Goal: Answer question/provide support: Share knowledge or assist other users

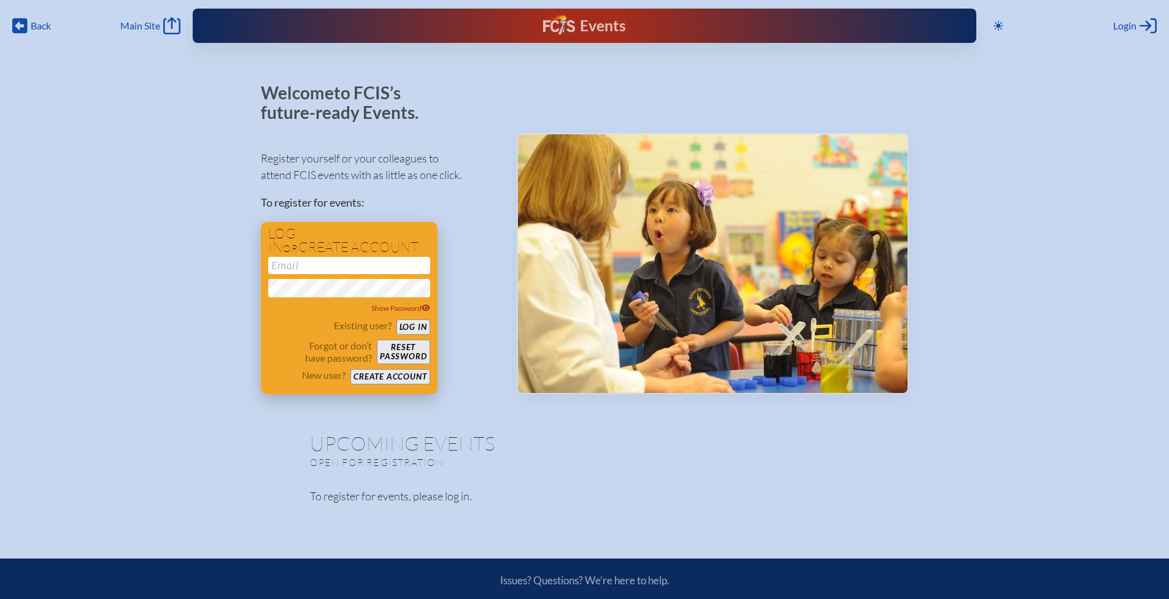
type input "[EMAIL_ADDRESS][DOMAIN_NAME]"
click at [418, 325] on button "Log in" at bounding box center [413, 327] width 34 height 15
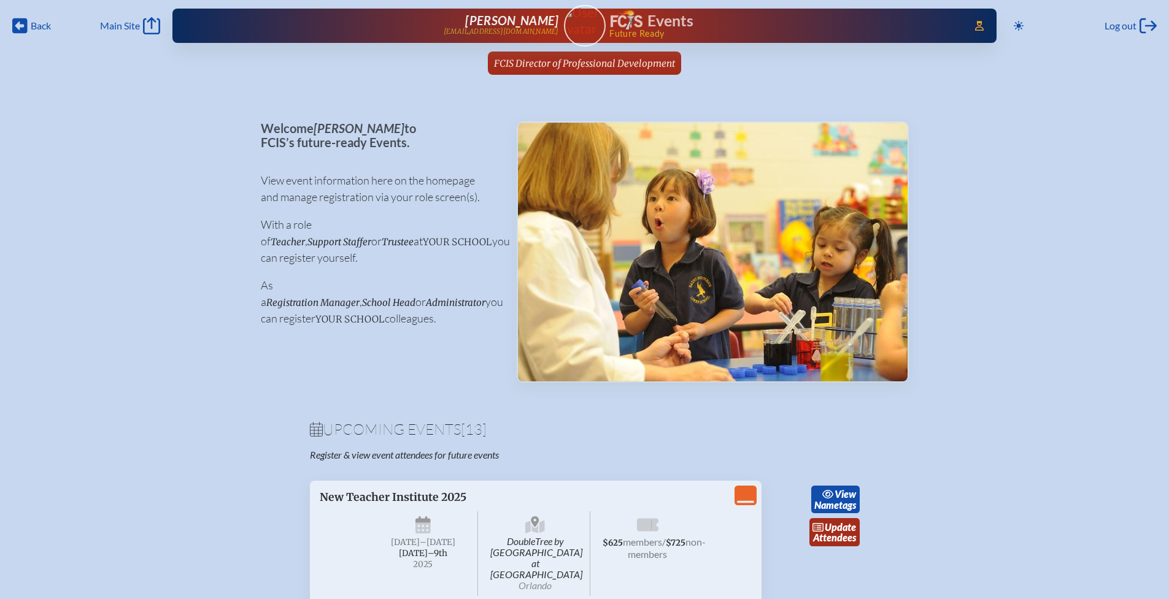
scroll to position [97, 0]
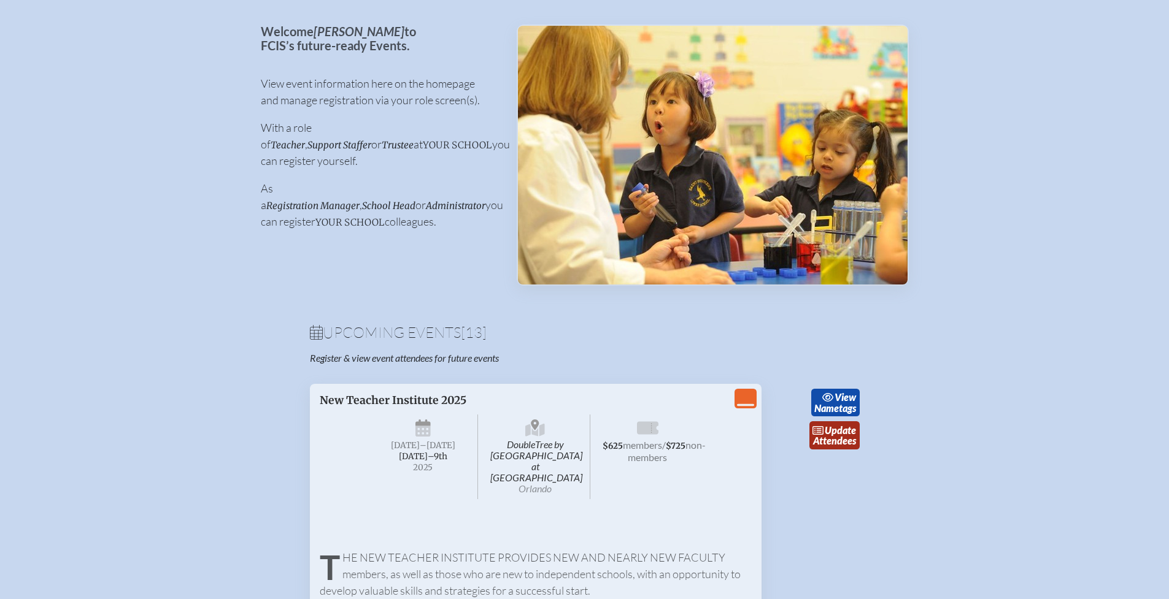
click at [848, 438] on link "update Attendees" at bounding box center [834, 435] width 50 height 28
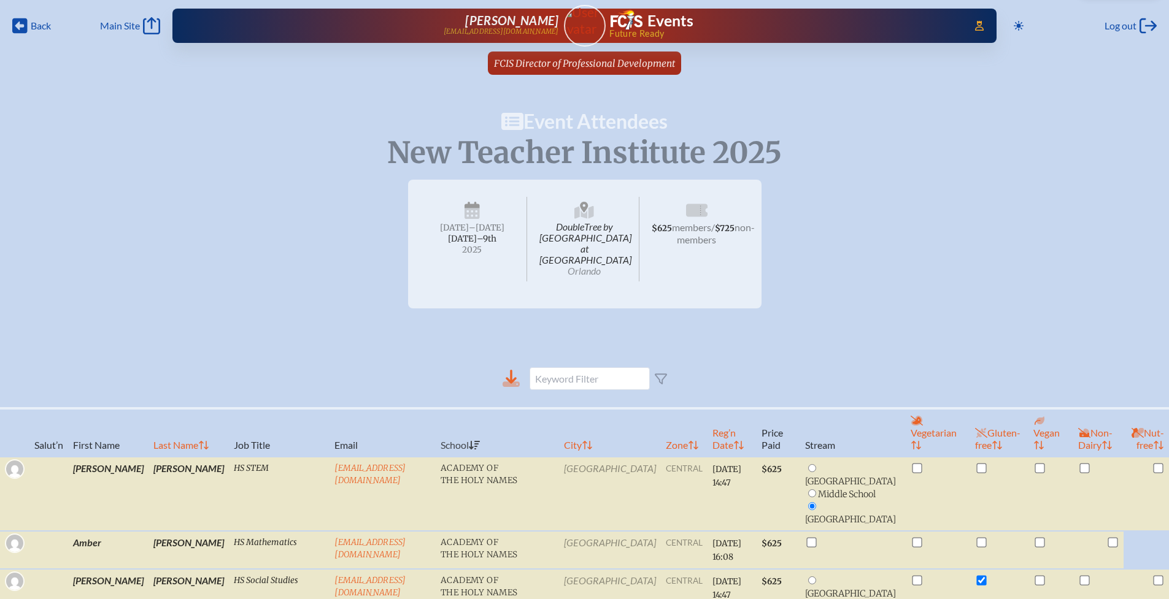
click at [512, 370] on icon at bounding box center [510, 377] width 11 height 14
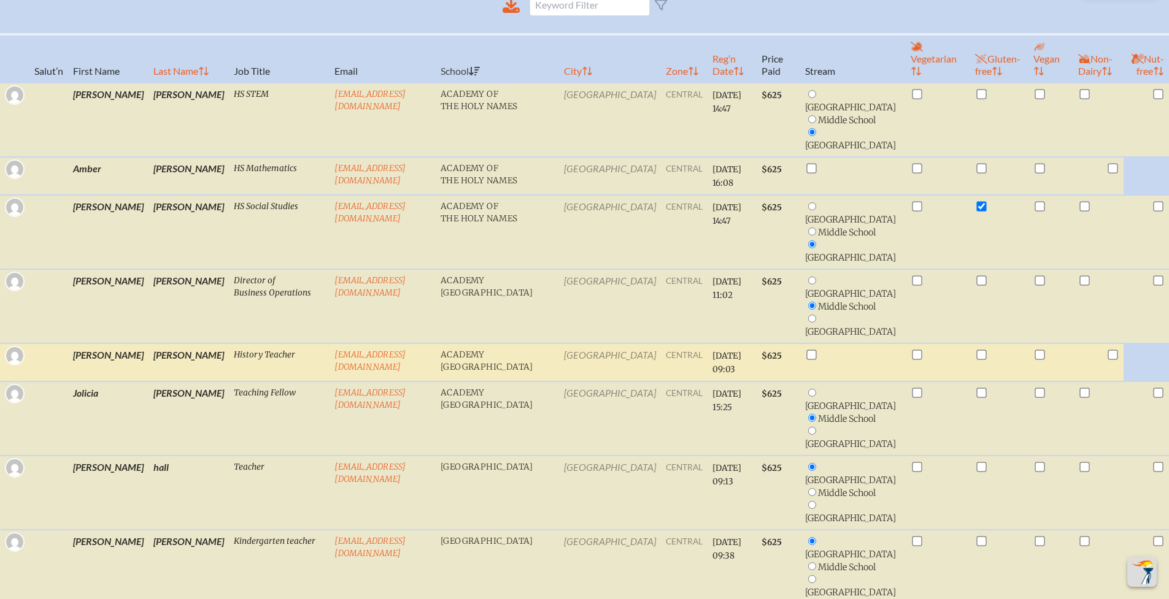
scroll to position [609, 0]
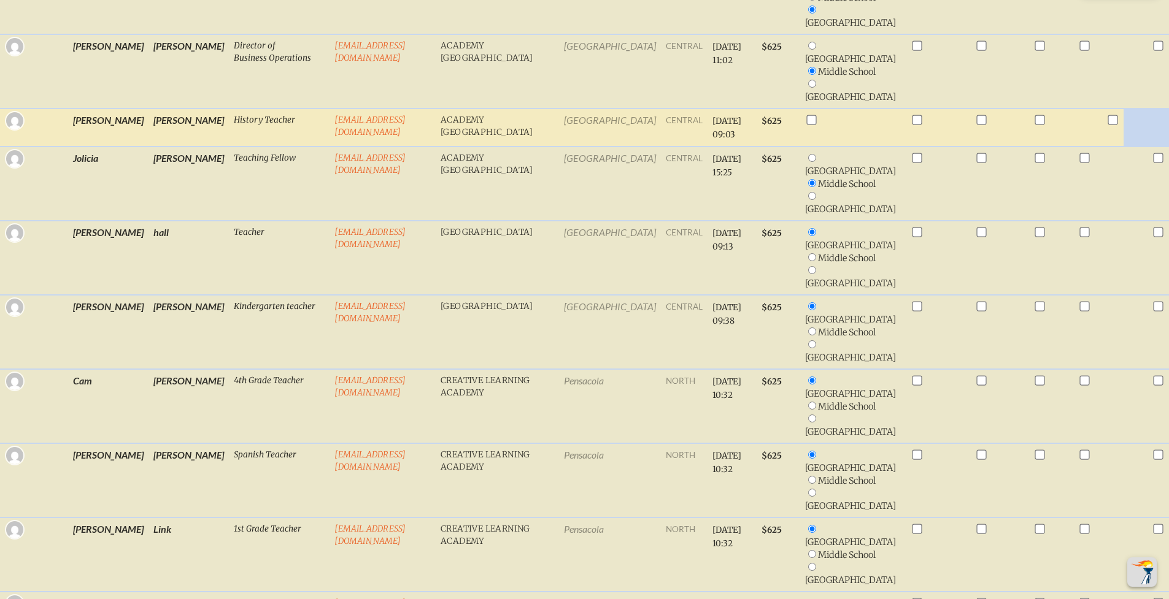
click at [816, 125] on input "checkbox" at bounding box center [811, 120] width 10 height 10
checkbox input "false"
click at [844, 147] on td at bounding box center [853, 128] width 106 height 38
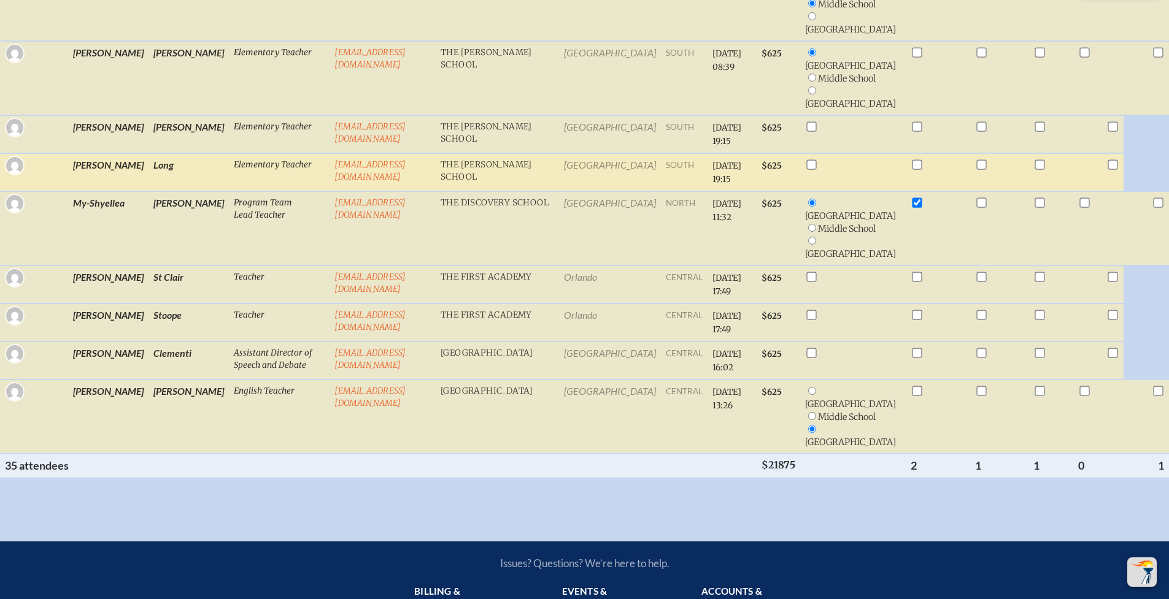
scroll to position [2508, 0]
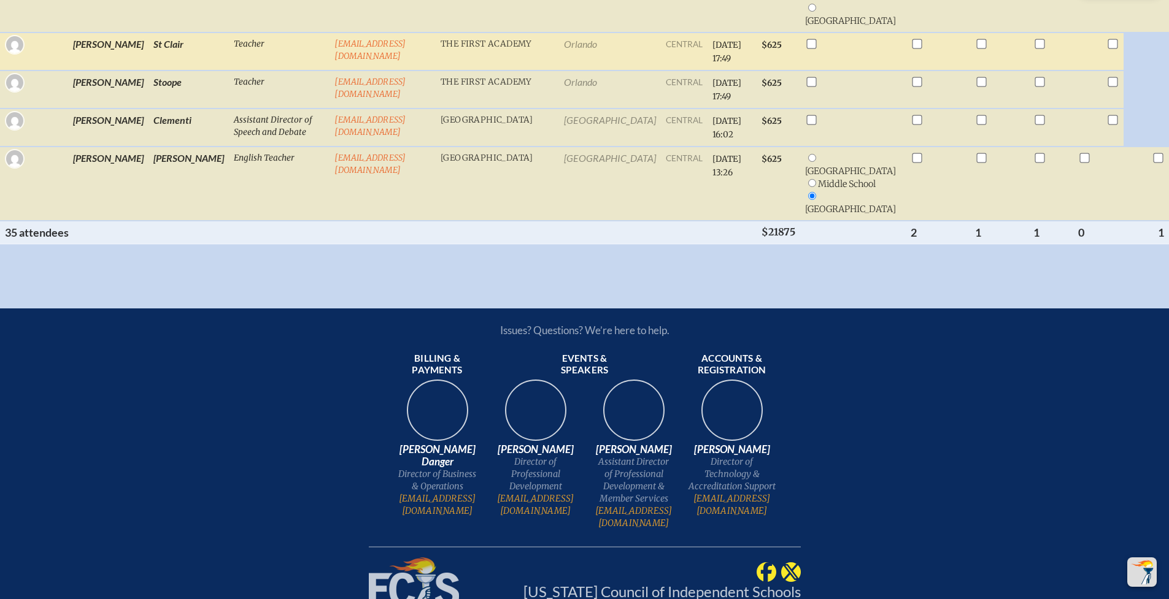
click at [816, 49] on input "checkbox" at bounding box center [811, 44] width 10 height 10
checkbox input "false"
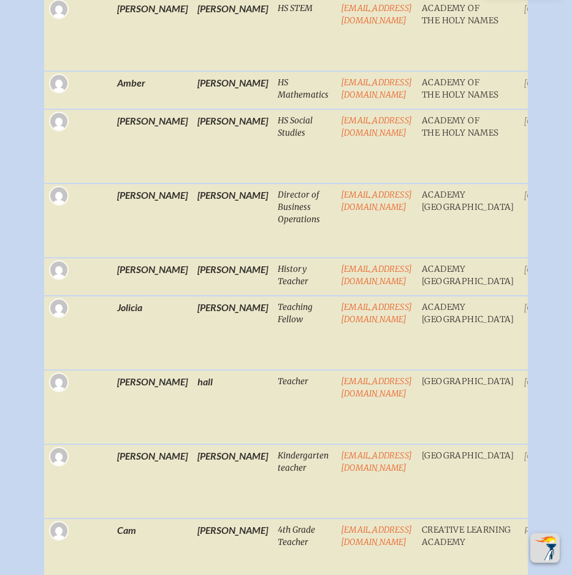
scroll to position [472, 9]
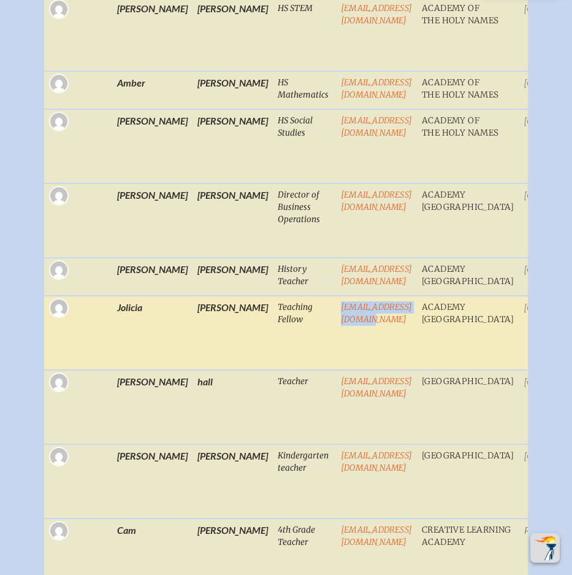
drag, startPoint x: 381, startPoint y: 383, endPoint x: 264, endPoint y: 386, distance: 117.2
click at [264, 386] on tr "Jolicia Henry Teaching Fellow jhenry@academyprep.org Academy Prep Center of Tam…" at bounding box center [546, 407] width 1005 height 74
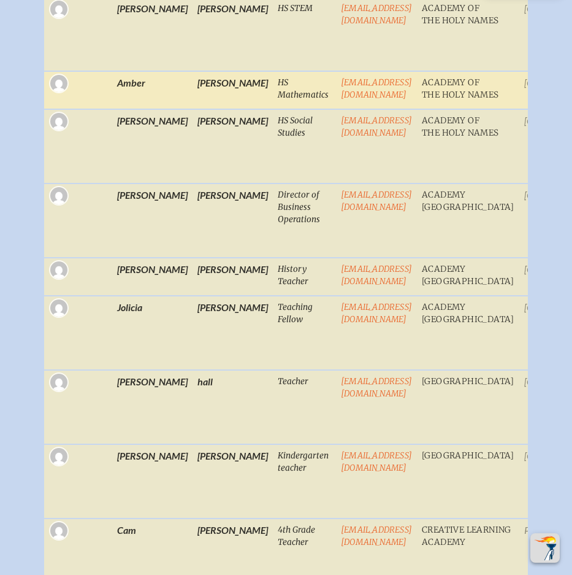
drag, startPoint x: 434, startPoint y: 109, endPoint x: 348, endPoint y: 116, distance: 86.8
click at [348, 109] on td "ACastro@holynamestpa.org" at bounding box center [376, 90] width 81 height 38
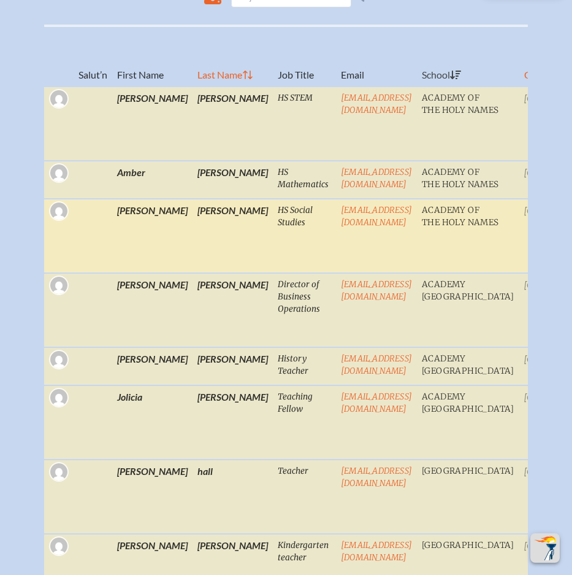
scroll to position [380, 9]
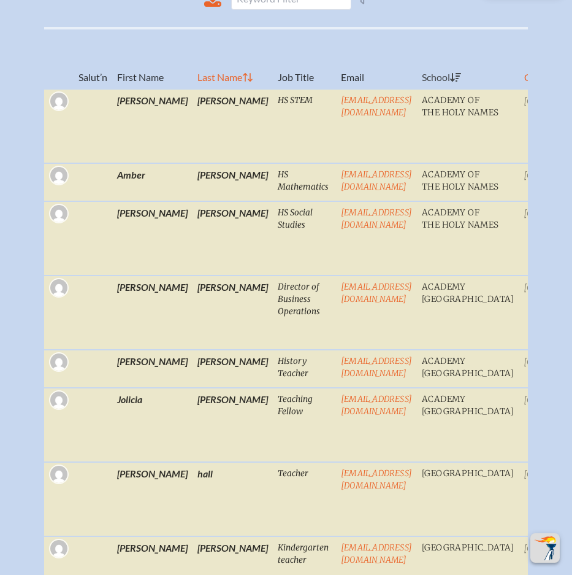
drag, startPoint x: 440, startPoint y: 66, endPoint x: 401, endPoint y: 67, distance: 38.7
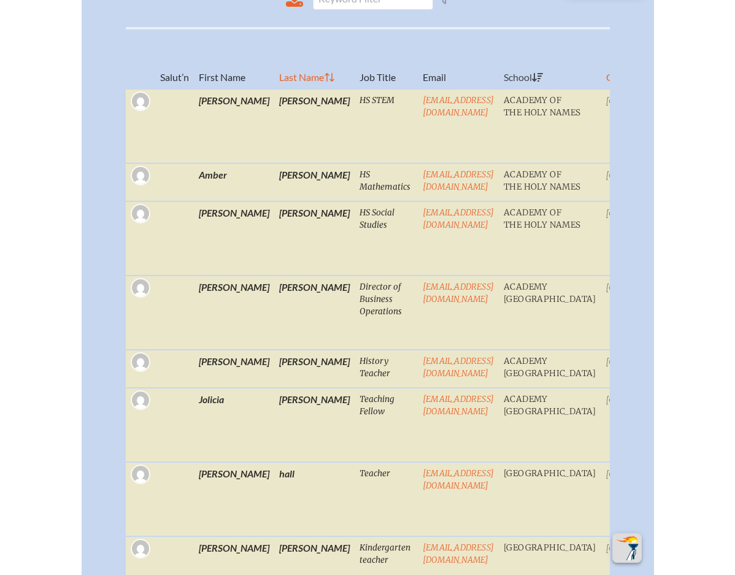
scroll to position [0, 6]
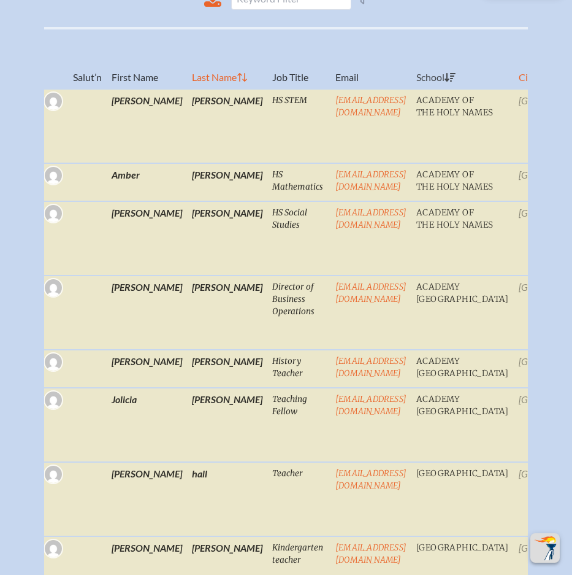
drag, startPoint x: 521, startPoint y: 66, endPoint x: 415, endPoint y: 75, distance: 107.1
click at [415, 75] on tr "Salut’n First Name Last Name Job Title Email School City Zone Reg’n Date Price …" at bounding box center [541, 58] width 1005 height 61
drag, startPoint x: 519, startPoint y: 67, endPoint x: 458, endPoint y: 71, distance: 60.8
click at [521, 67] on th "City" at bounding box center [565, 58] width 102 height 61
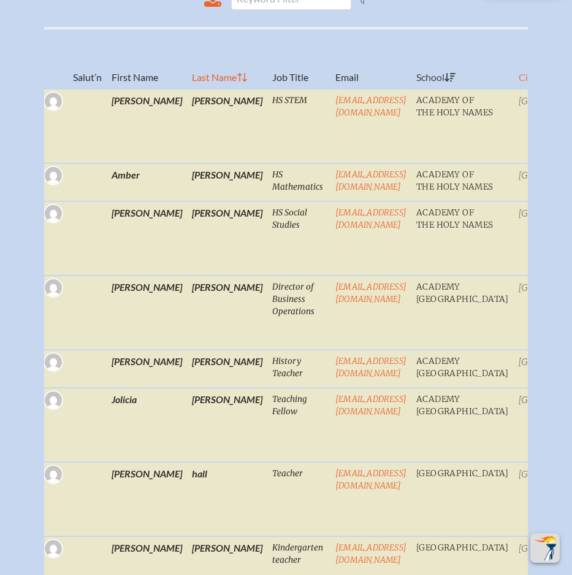
checkbox input "false"
radio input "true"
checkbox input "true"
radio input "false"
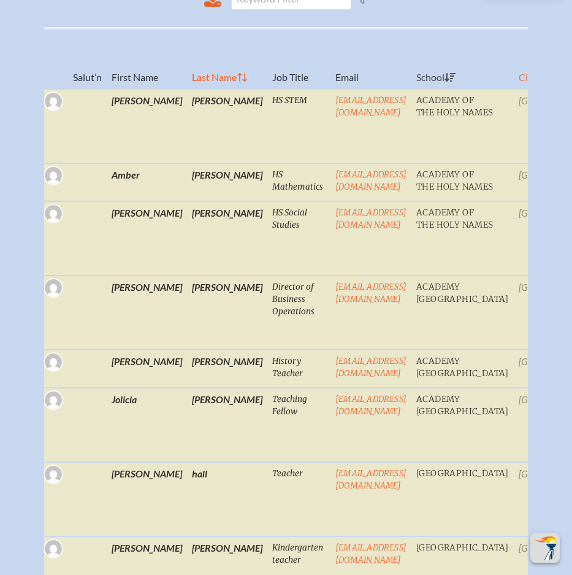
checkbox input "true"
radio input "true"
checkbox input "false"
radio input "false"
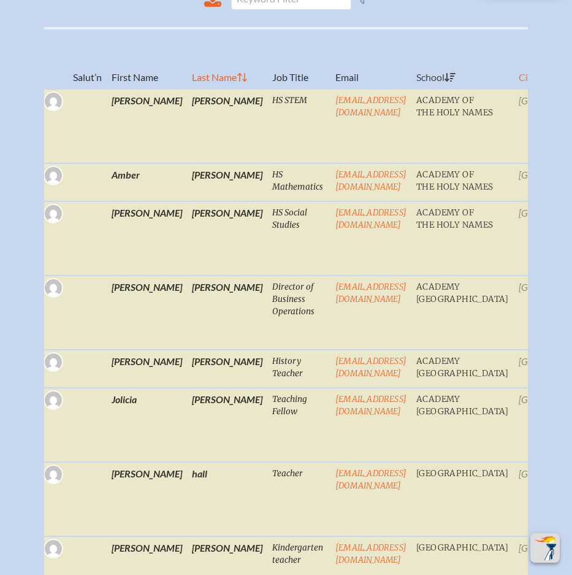
checkbox input "false"
radio input "true"
checkbox input "false"
radio input "true"
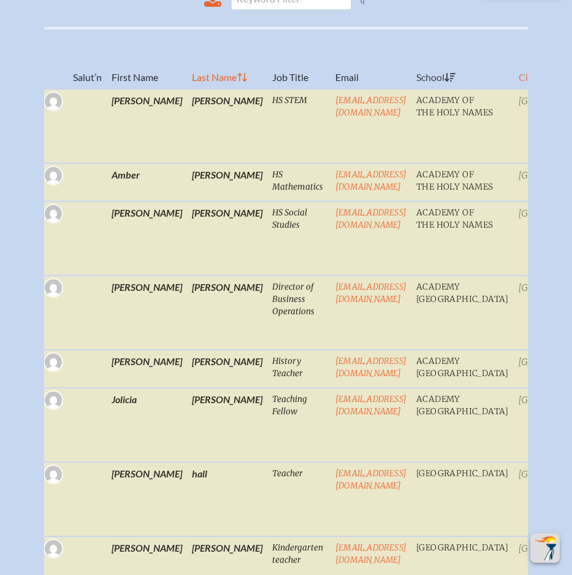
radio input "true"
checkbox input "true"
radio input "true"
checkbox input "false"
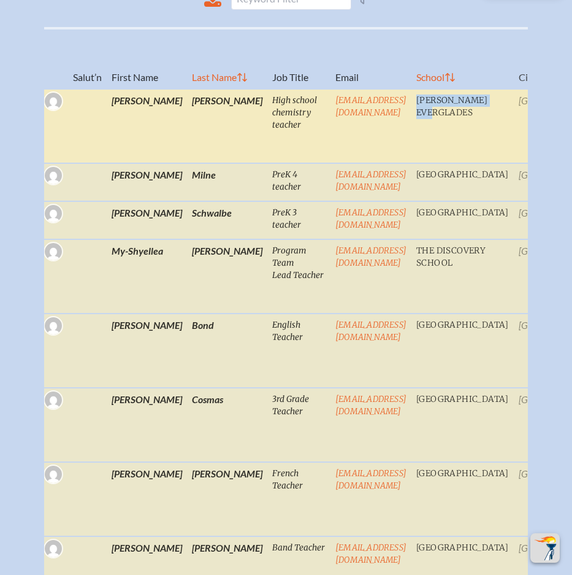
drag, startPoint x: 492, startPoint y: 137, endPoint x: 371, endPoint y: 139, distance: 120.9
click at [371, 163] on tr "Erik Medina High school chemistry teacher emedina@ransomeverglades.org Ransom E…" at bounding box center [541, 182] width 1005 height 38
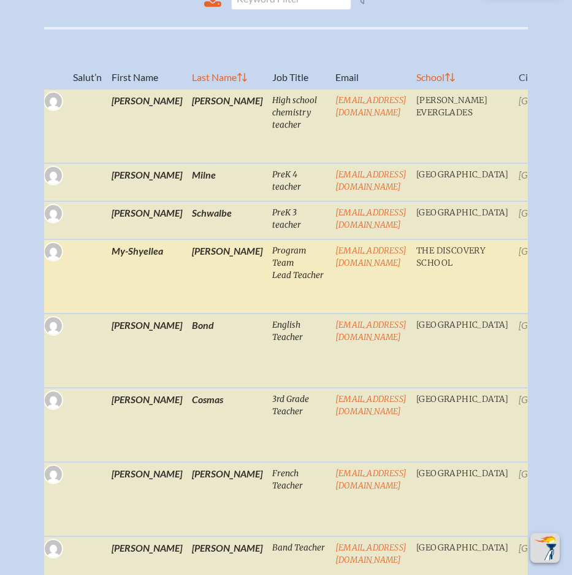
click at [521, 313] on td "Jacksonville Beach" at bounding box center [565, 276] width 102 height 74
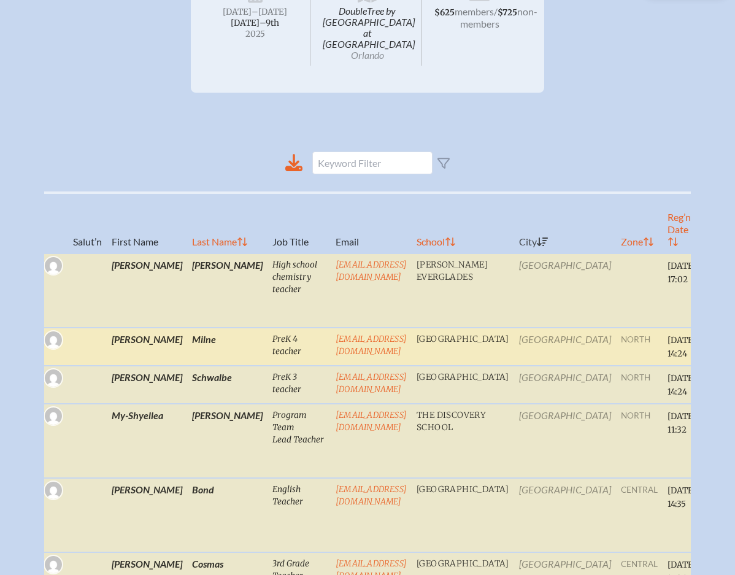
scroll to position [227, 9]
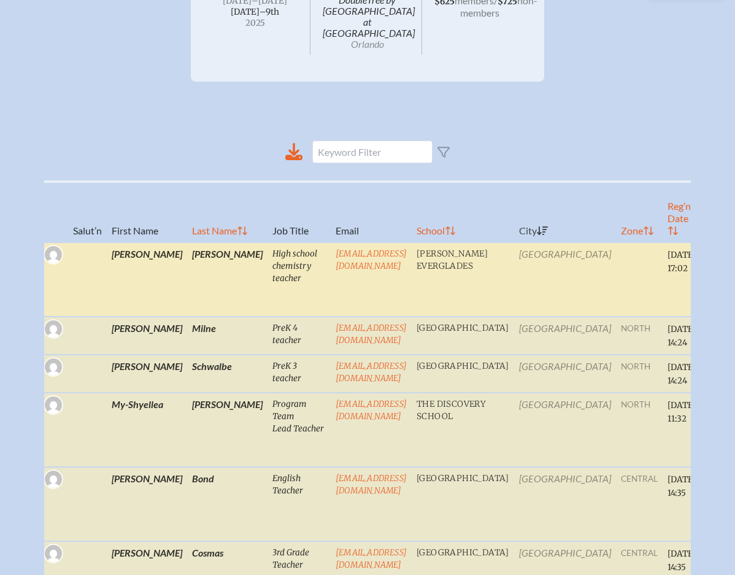
click at [331, 274] on td "emedina@ransomeverglades.org" at bounding box center [371, 279] width 81 height 74
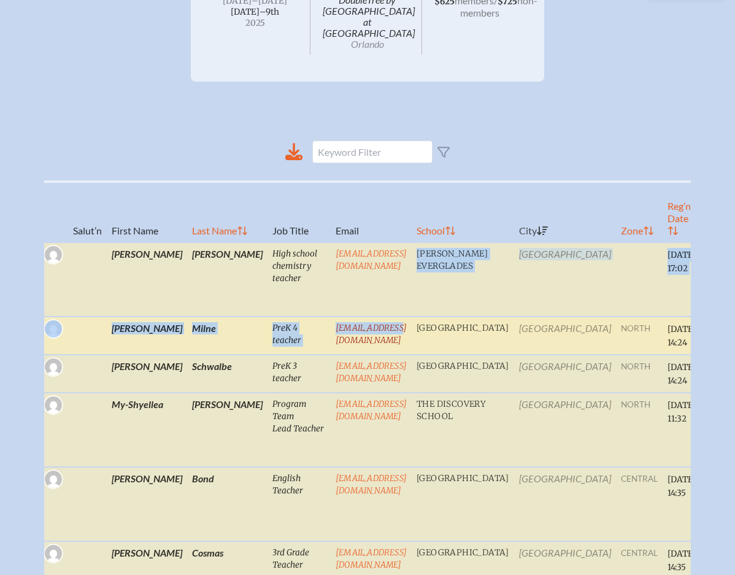
drag, startPoint x: 273, startPoint y: 274, endPoint x: 288, endPoint y: 326, distance: 54.2
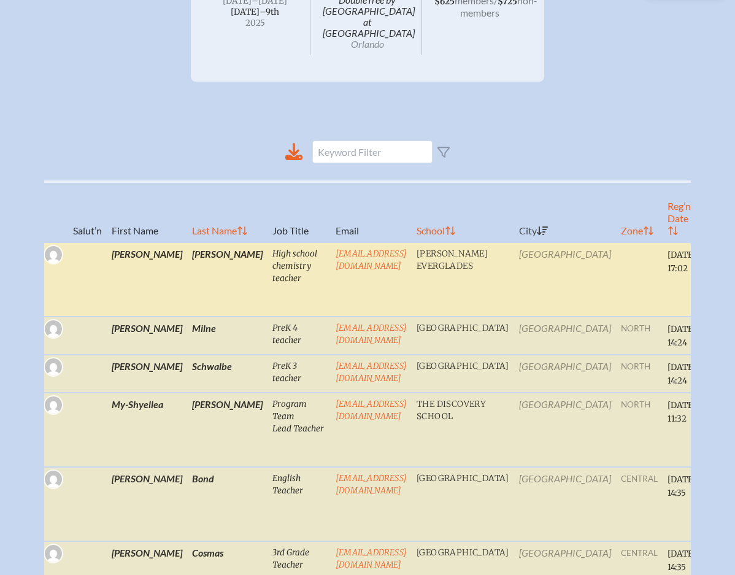
click at [331, 291] on td "emedina@ransomeverglades.org" at bounding box center [371, 279] width 81 height 74
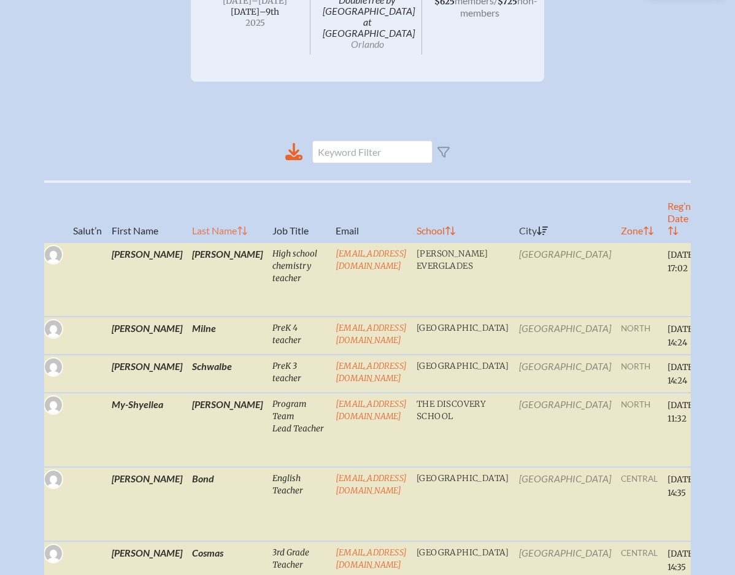
click at [187, 216] on th "Last Name" at bounding box center [227, 212] width 80 height 61
radio input "false"
checkbox input "false"
radio input "false"
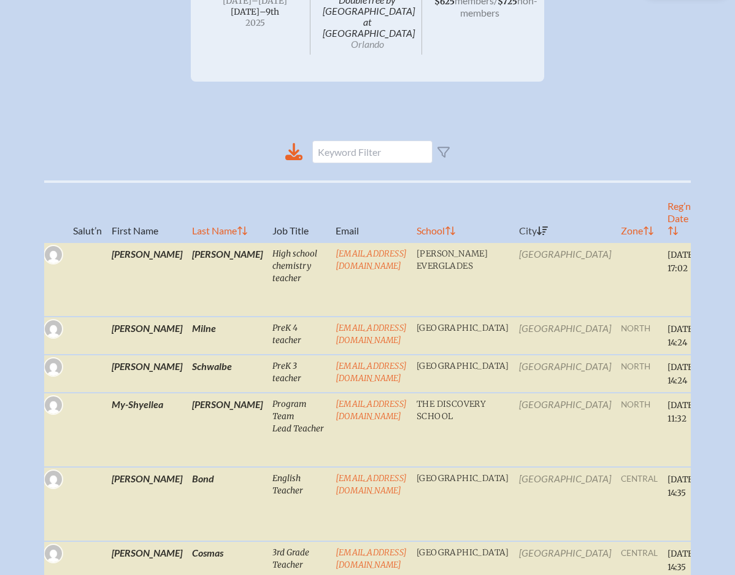
checkbox input "false"
checkbox input "true"
radio input "false"
checkbox input "true"
radio input "false"
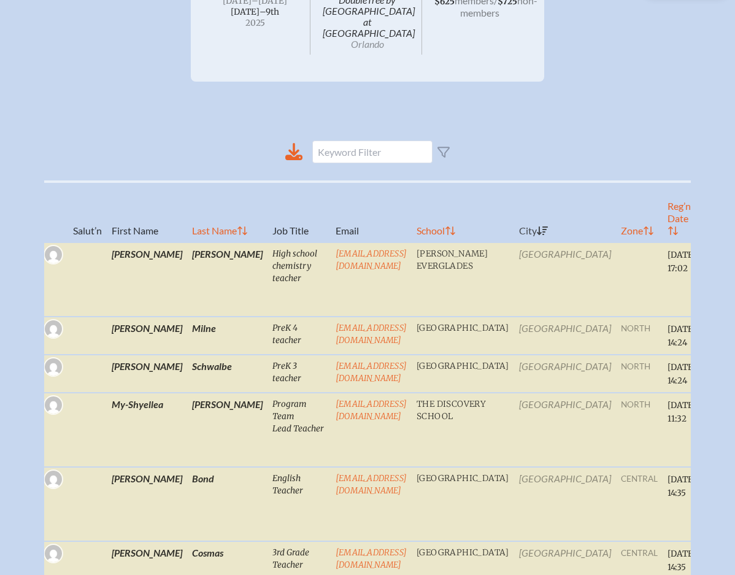
radio input "true"
radio input "false"
radio input "true"
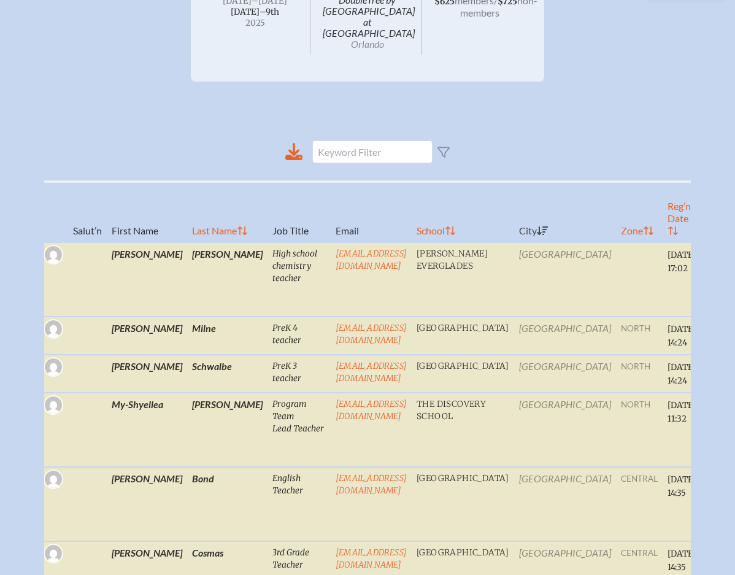
checkbox input "false"
checkbox input "true"
radio input "true"
checkbox input "true"
radio input "true"
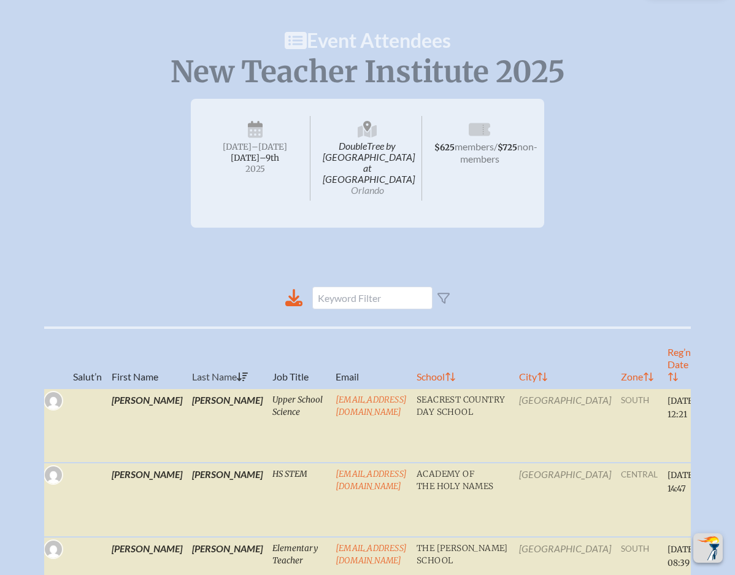
scroll to position [0, 9]
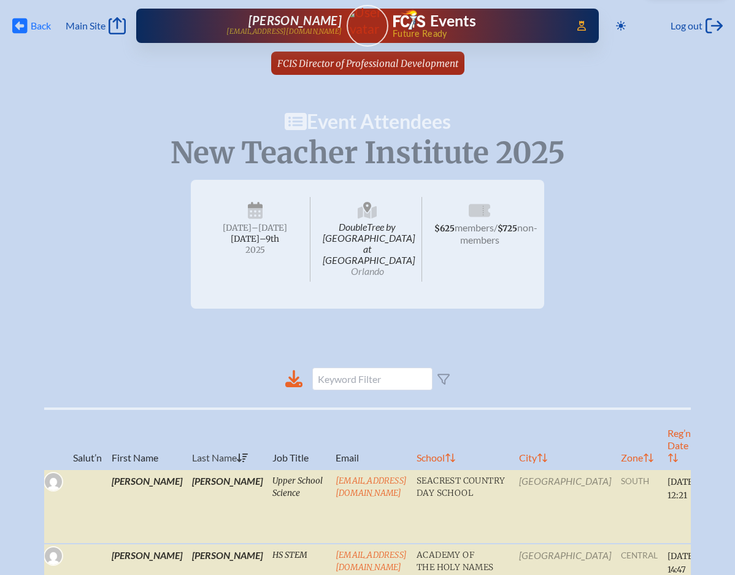
click at [31, 26] on span "Back" at bounding box center [41, 26] width 20 height 12
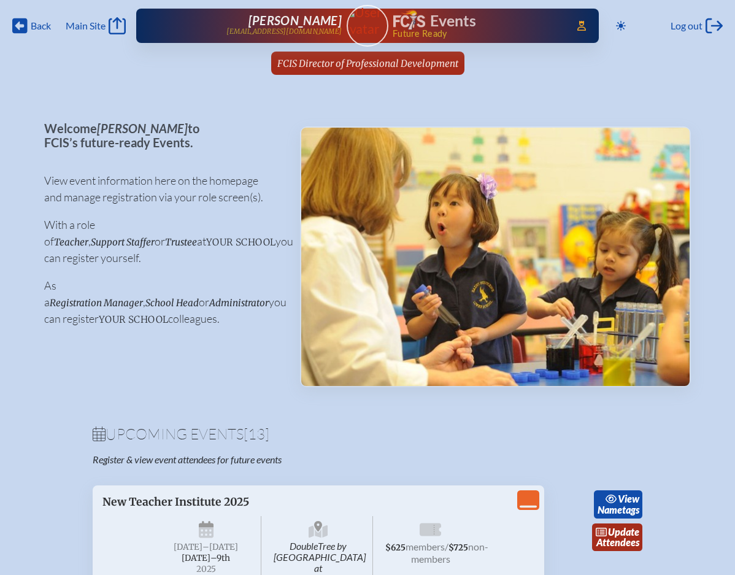
scroll to position [97, 0]
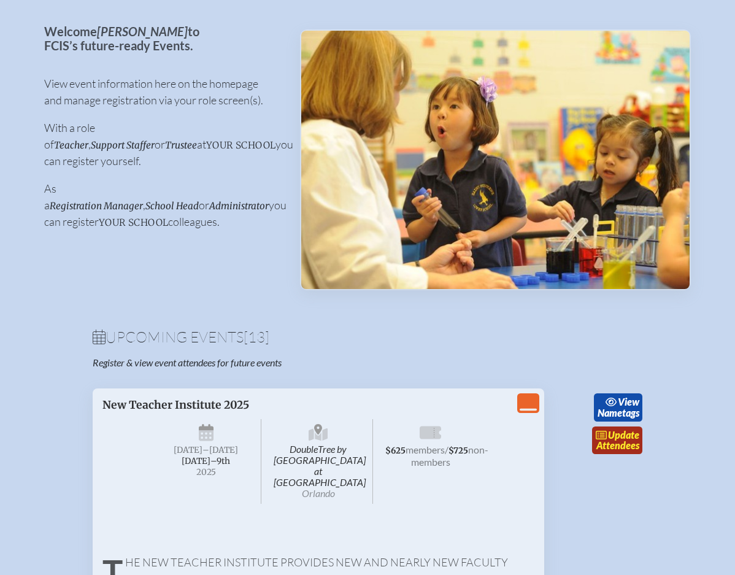
click at [614, 439] on link "update Attendees" at bounding box center [617, 440] width 50 height 28
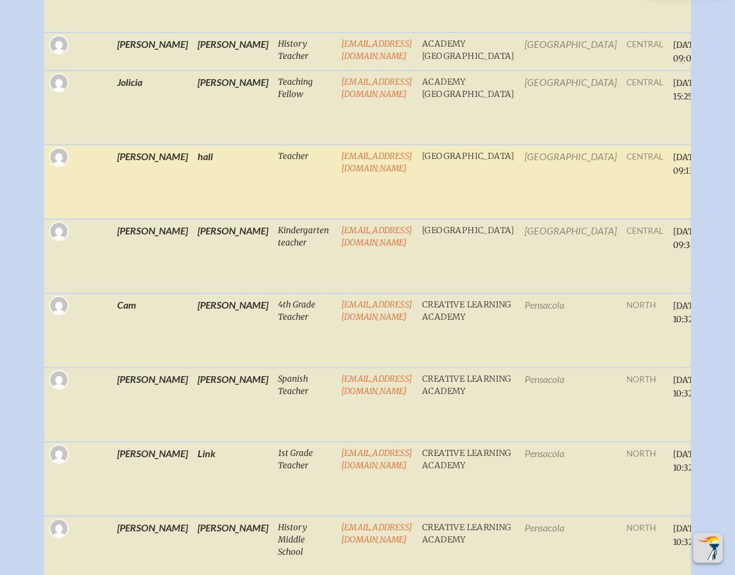
scroll to position [696, 0]
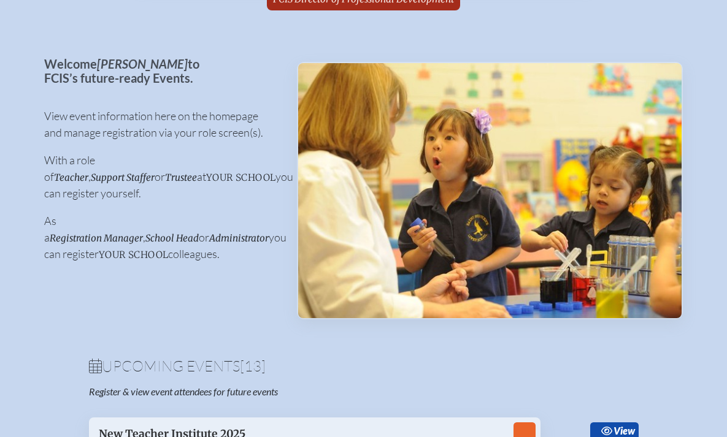
scroll to position [212, 0]
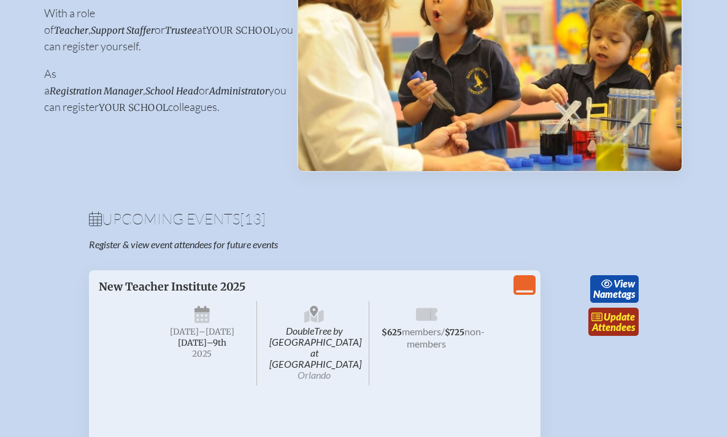
click at [612, 323] on span "update" at bounding box center [619, 317] width 31 height 12
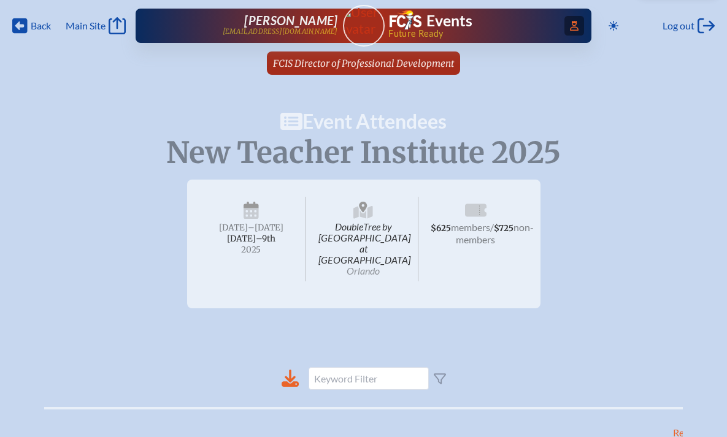
click at [571, 28] on icon "Access Users..." at bounding box center [574, 26] width 9 height 10
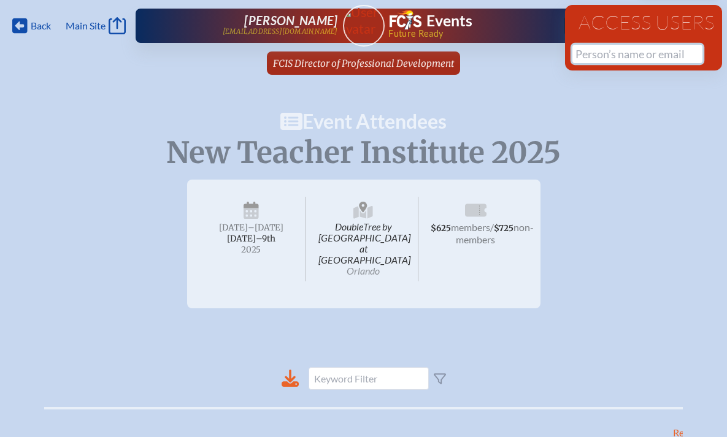
click at [593, 55] on input "text" at bounding box center [637, 54] width 130 height 18
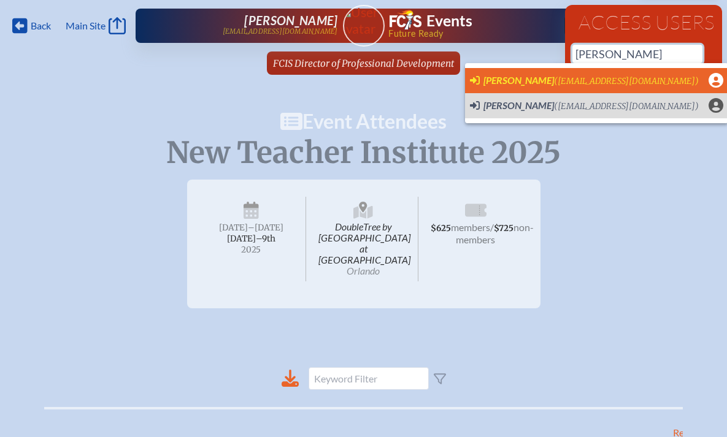
scroll to position [0, 9]
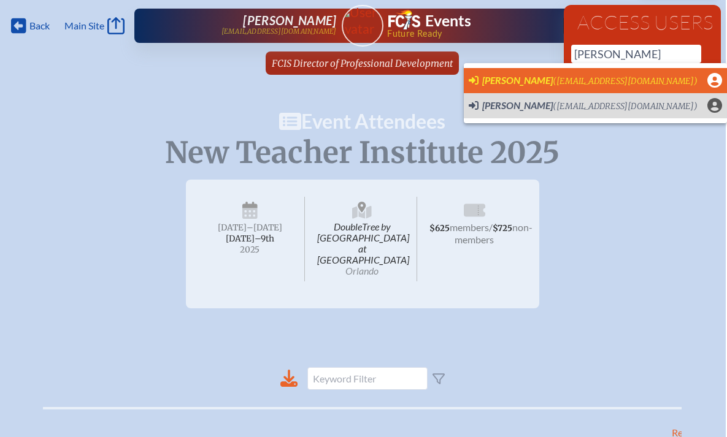
click at [582, 78] on span "(mhall@cdspatriots.org)" at bounding box center [625, 81] width 145 height 10
type input "mhall@cdspatriots.org"
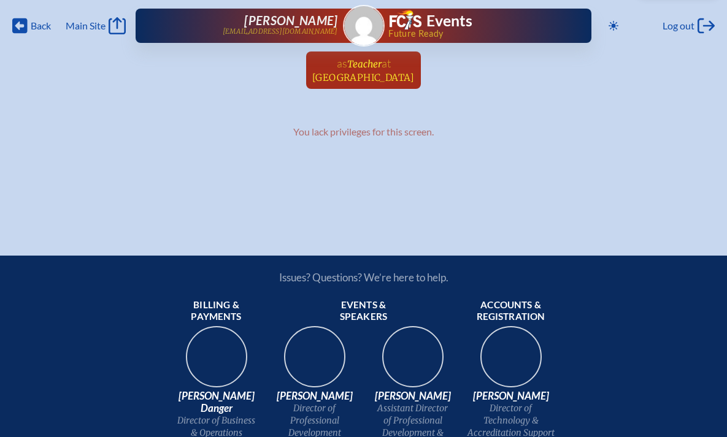
click at [364, 69] on span "at Carrollwood Day School" at bounding box center [363, 69] width 102 height 27
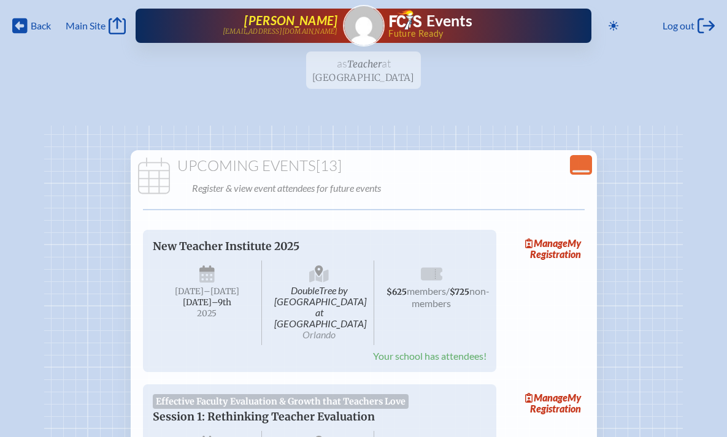
click at [299, 28] on p "[EMAIL_ADDRESS][DOMAIN_NAME]" at bounding box center [280, 32] width 115 height 8
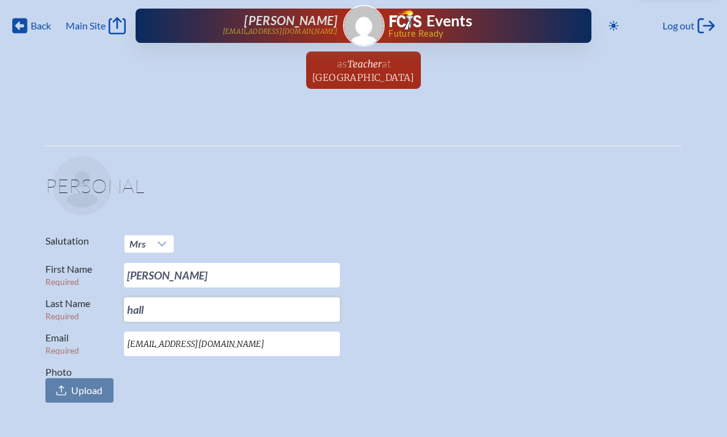
click at [127, 306] on input "hall" at bounding box center [232, 310] width 216 height 25
type input "Hall"
click at [507, 242] on p "Salutation Mrs" at bounding box center [358, 244] width 626 height 18
click at [686, 30] on span "Log out" at bounding box center [678, 26] width 32 height 12
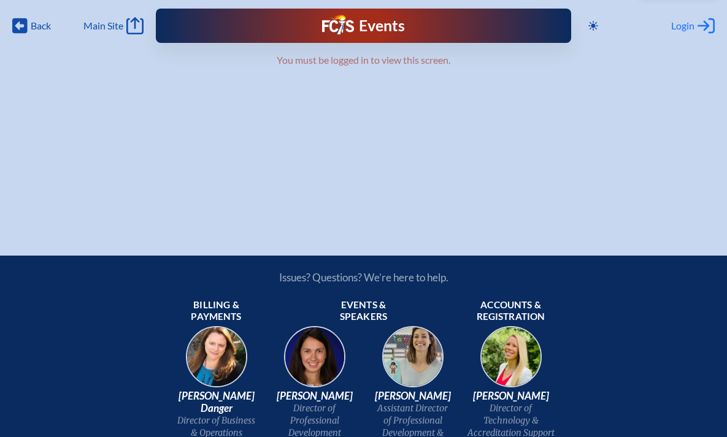
click at [691, 22] on span "Login" at bounding box center [682, 26] width 23 height 12
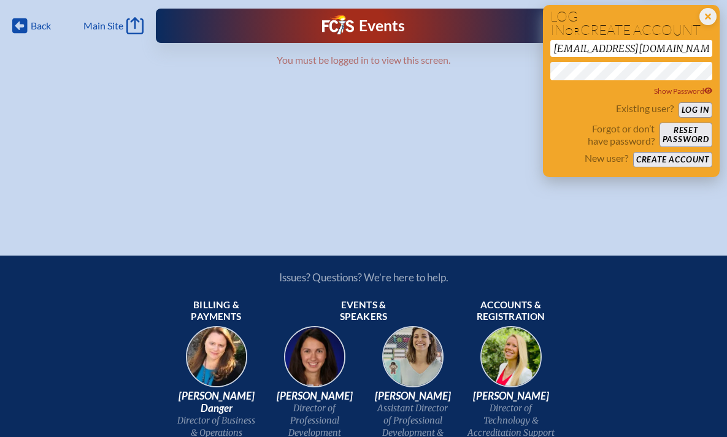
click at [693, 107] on button "Log in" at bounding box center [695, 109] width 34 height 15
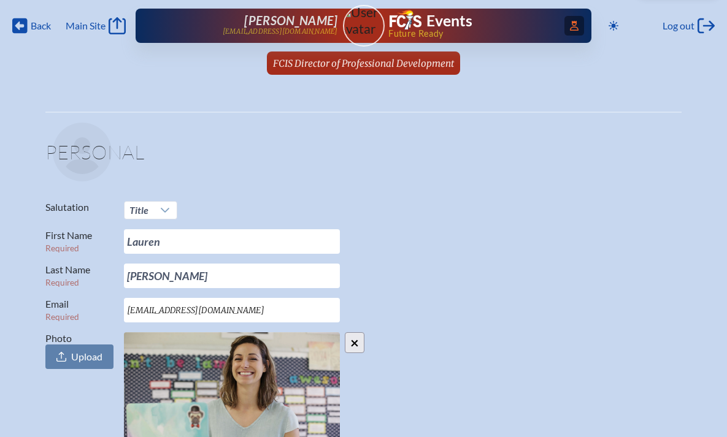
click at [572, 25] on icon at bounding box center [574, 26] width 9 height 10
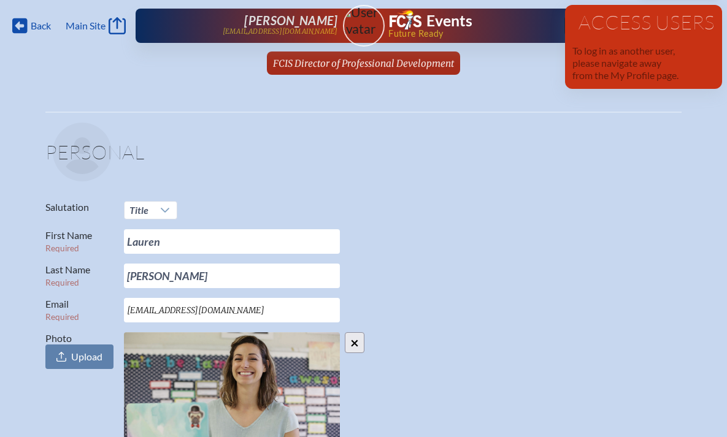
click at [532, 80] on ul "FCIS Director of Professional Development since [DATE]" at bounding box center [363, 67] width 727 height 31
click at [371, 58] on span "FCIS Director of Professional Development" at bounding box center [363, 64] width 181 height 12
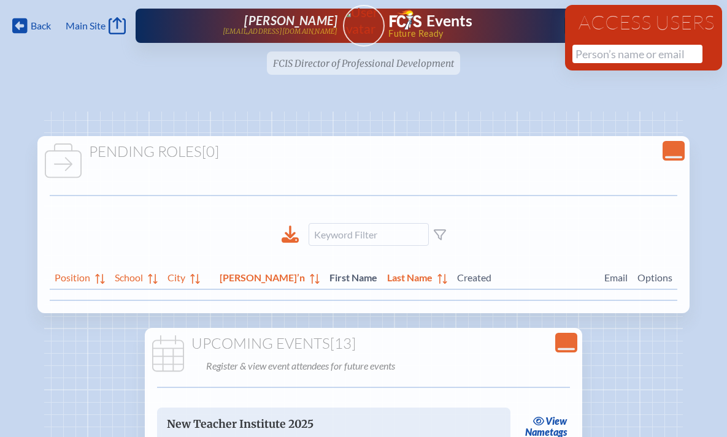
click at [583, 58] on input "text" at bounding box center [637, 54] width 130 height 18
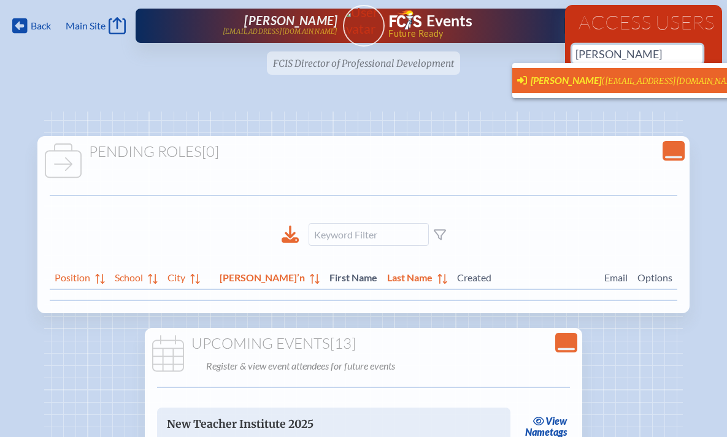
scroll to position [0, 9]
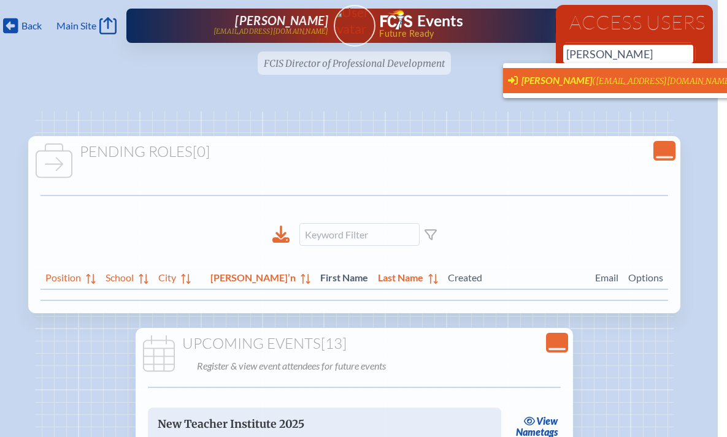
click at [572, 80] on span "[PERSON_NAME]" at bounding box center [556, 80] width 71 height 12
type input "jpollack@htes.org"
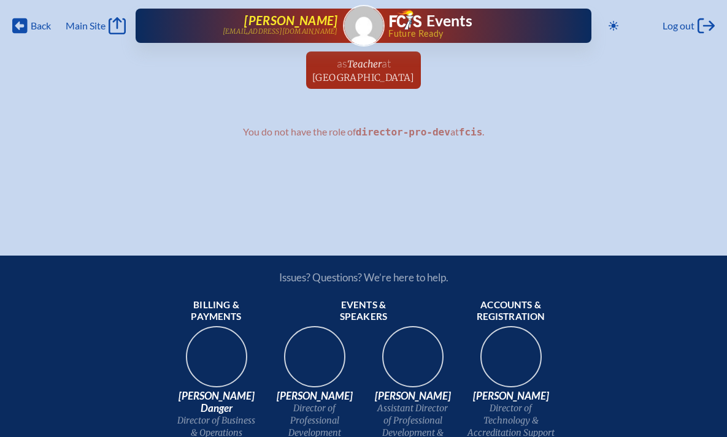
click at [294, 18] on span "[PERSON_NAME]" at bounding box center [290, 20] width 93 height 15
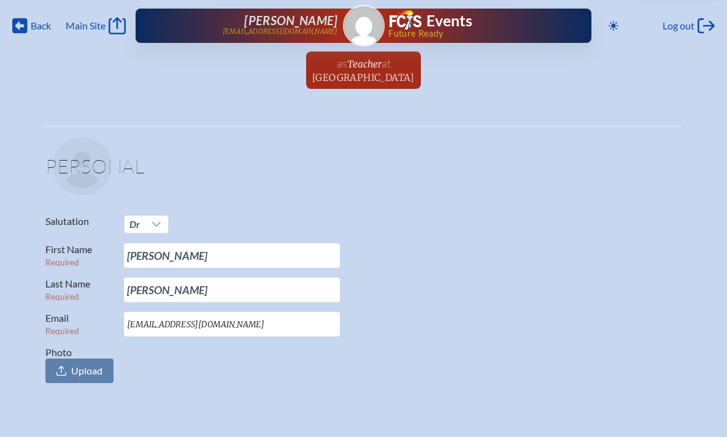
click at [280, 210] on fieldset "Personal Salutation Dr First Name Required [PERSON_NAME] Last Name Required [PE…" at bounding box center [363, 263] width 636 height 274
click at [683, 25] on span "Log out" at bounding box center [678, 26] width 32 height 12
